Goal: Task Accomplishment & Management: Manage account settings

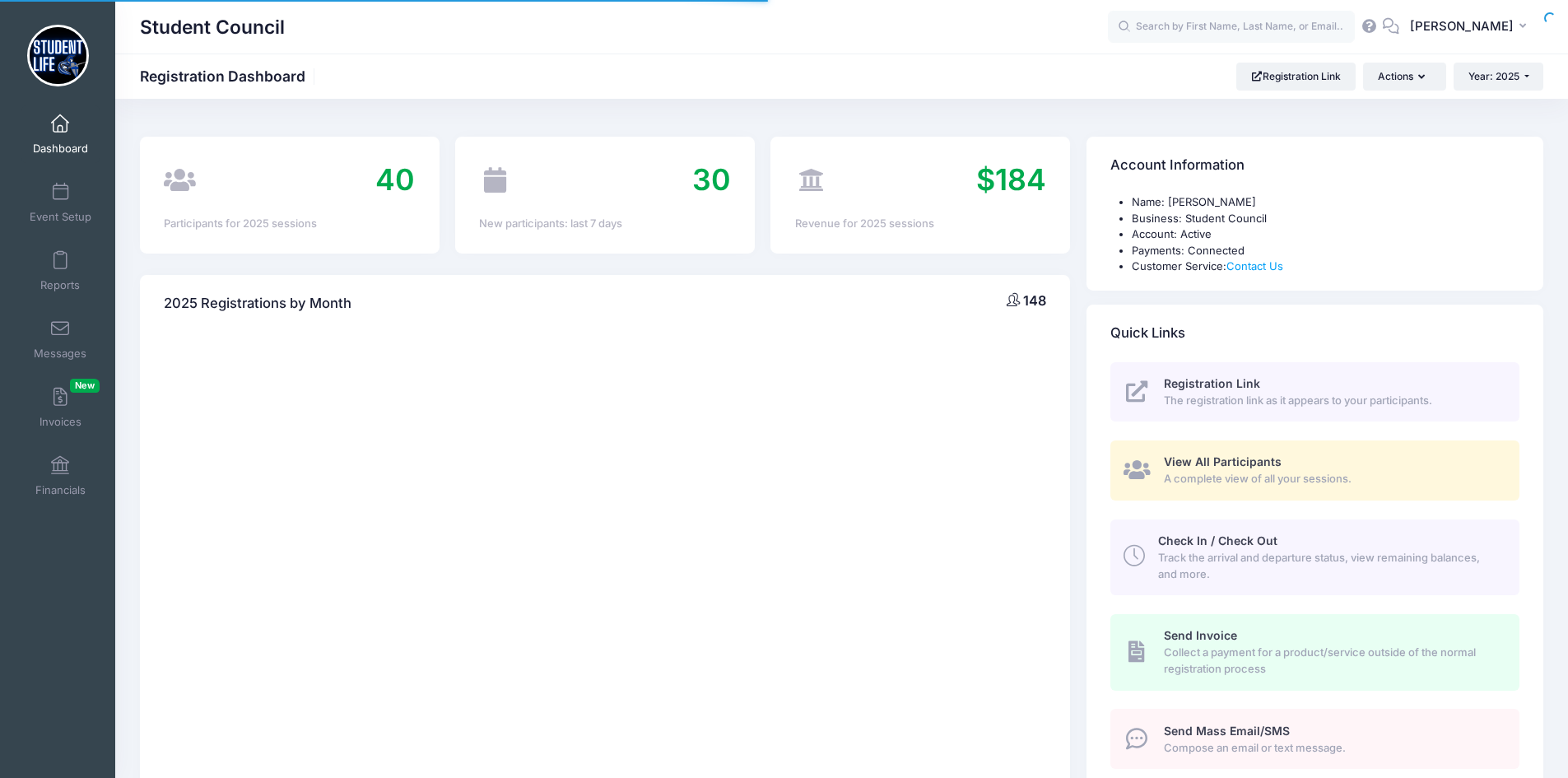
select select
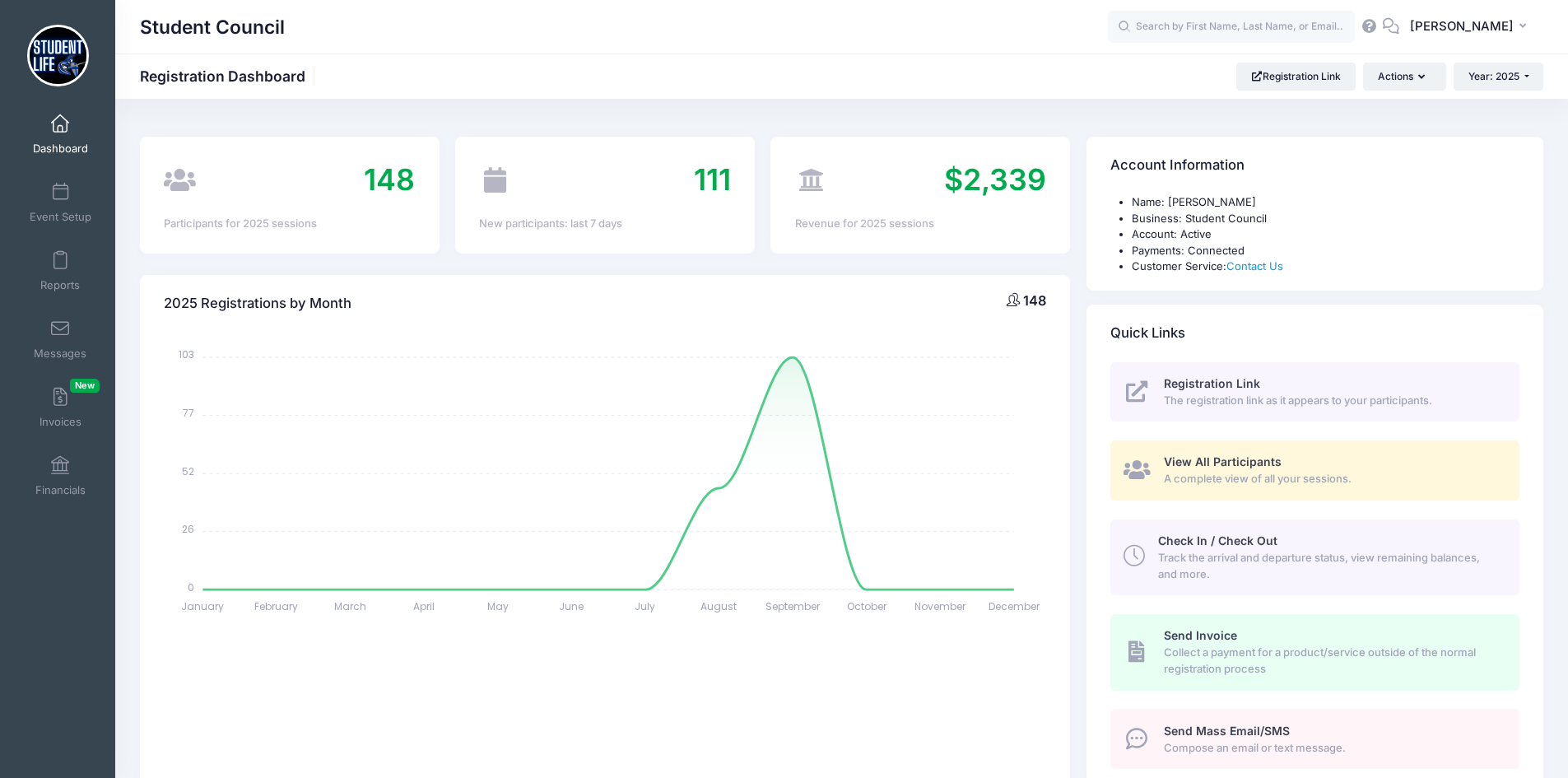
click at [1212, 466] on span "View All Participants" at bounding box center [1222, 461] width 117 height 14
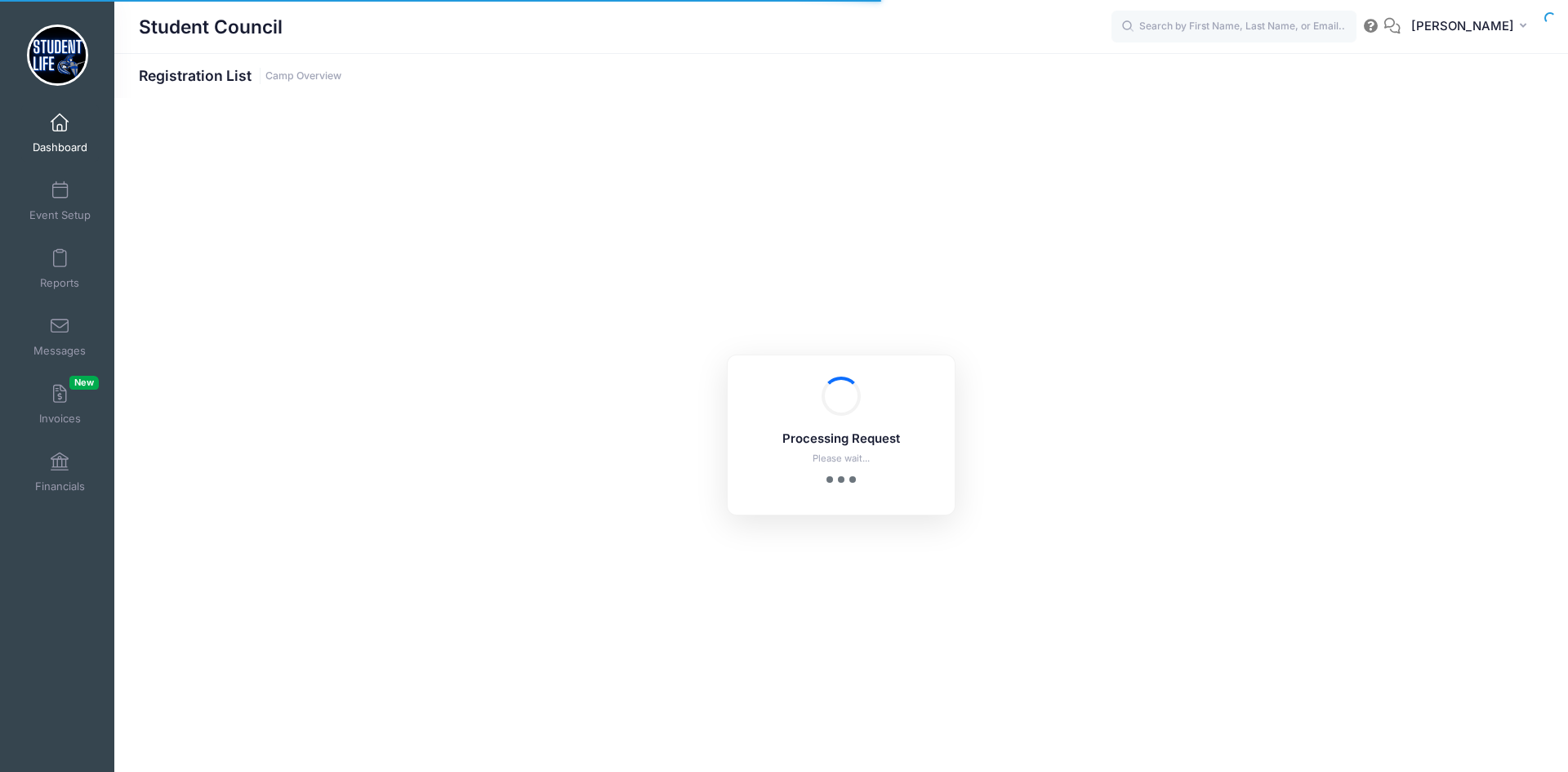
select select "10"
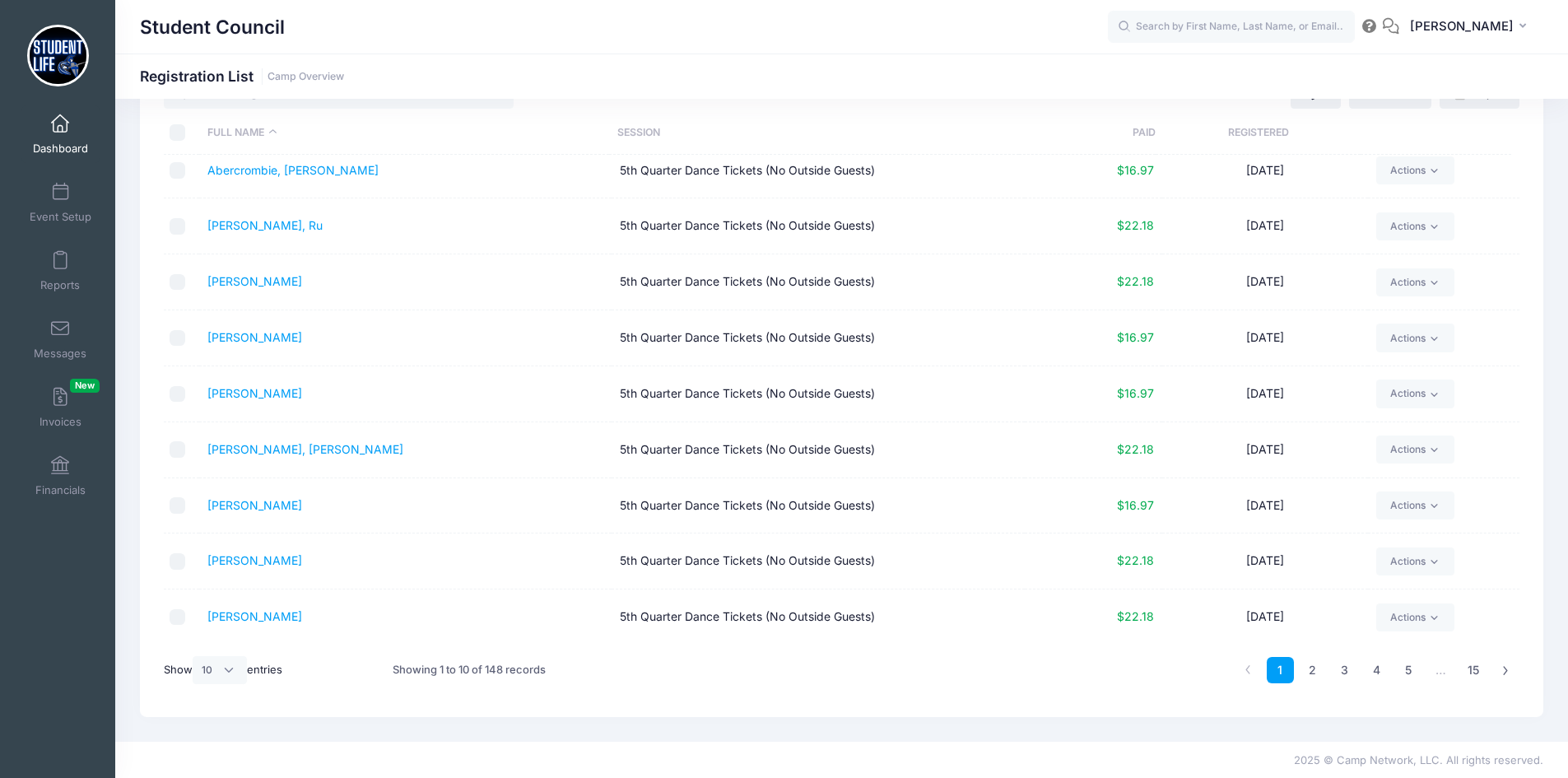
scroll to position [70, 0]
